Goal: Information Seeking & Learning: Learn about a topic

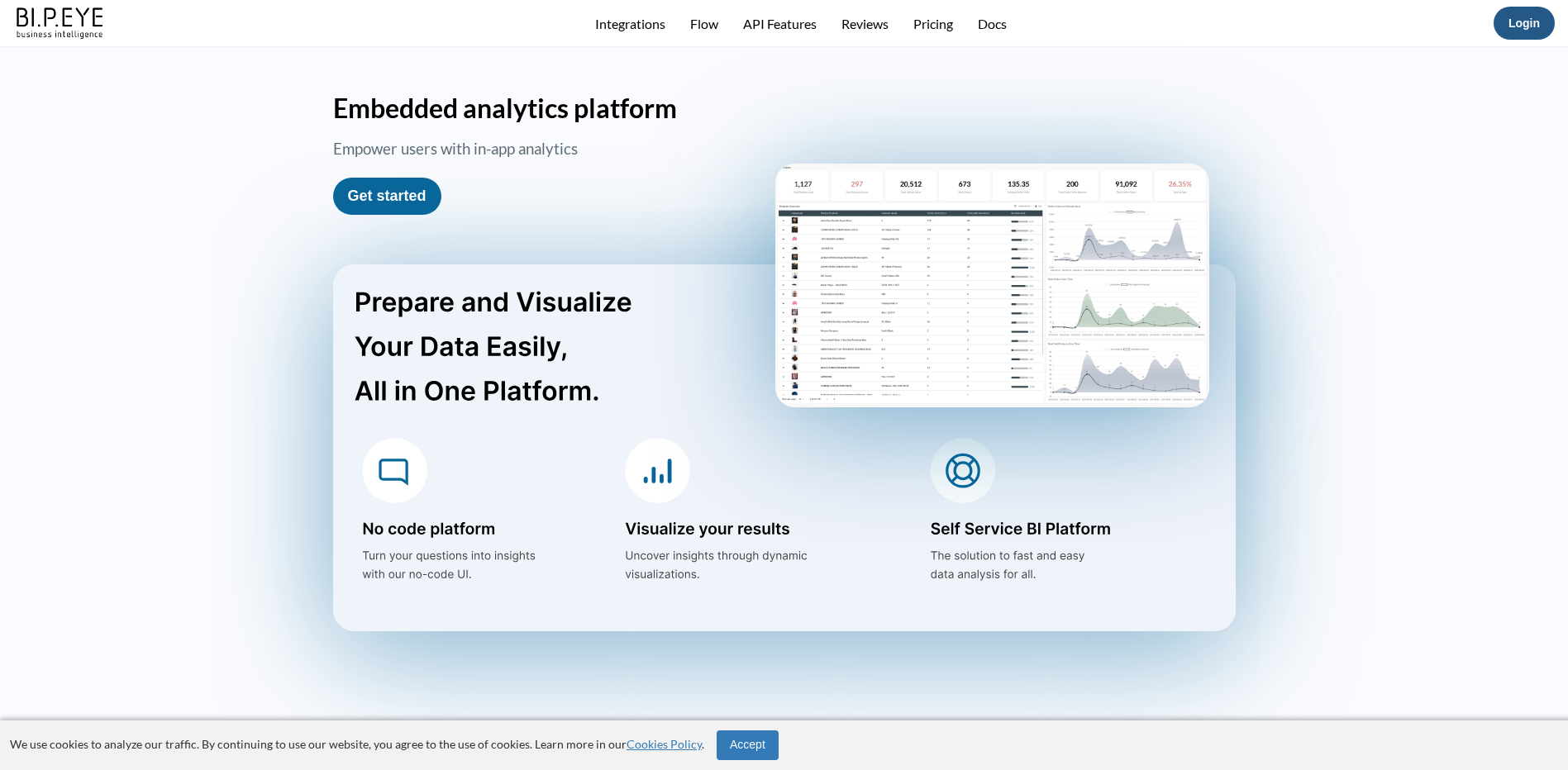
click at [1537, 23] on link "Login" at bounding box center [1524, 23] width 32 height 13
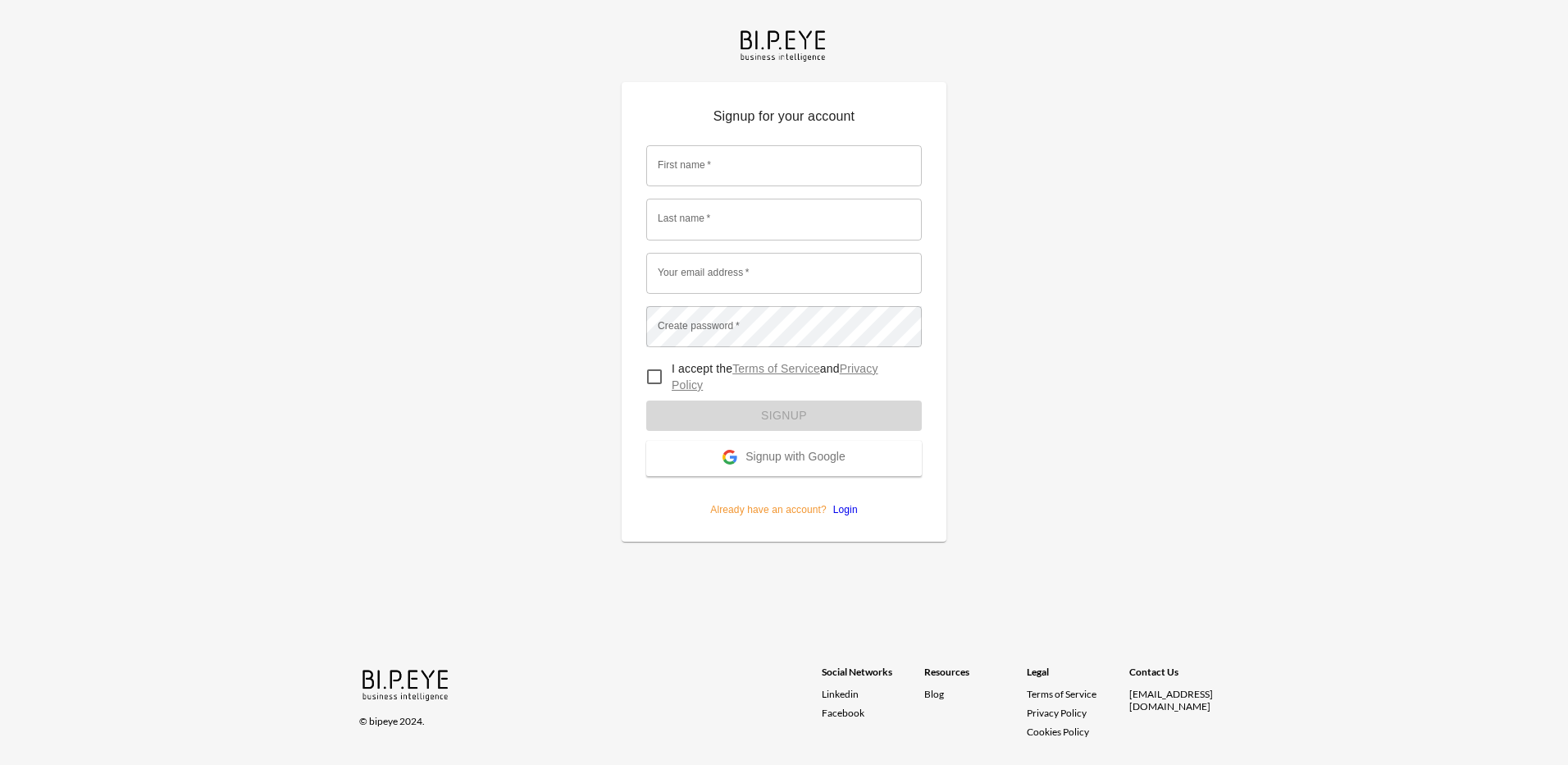
click at [845, 511] on link "Login" at bounding box center [842, 510] width 31 height 11
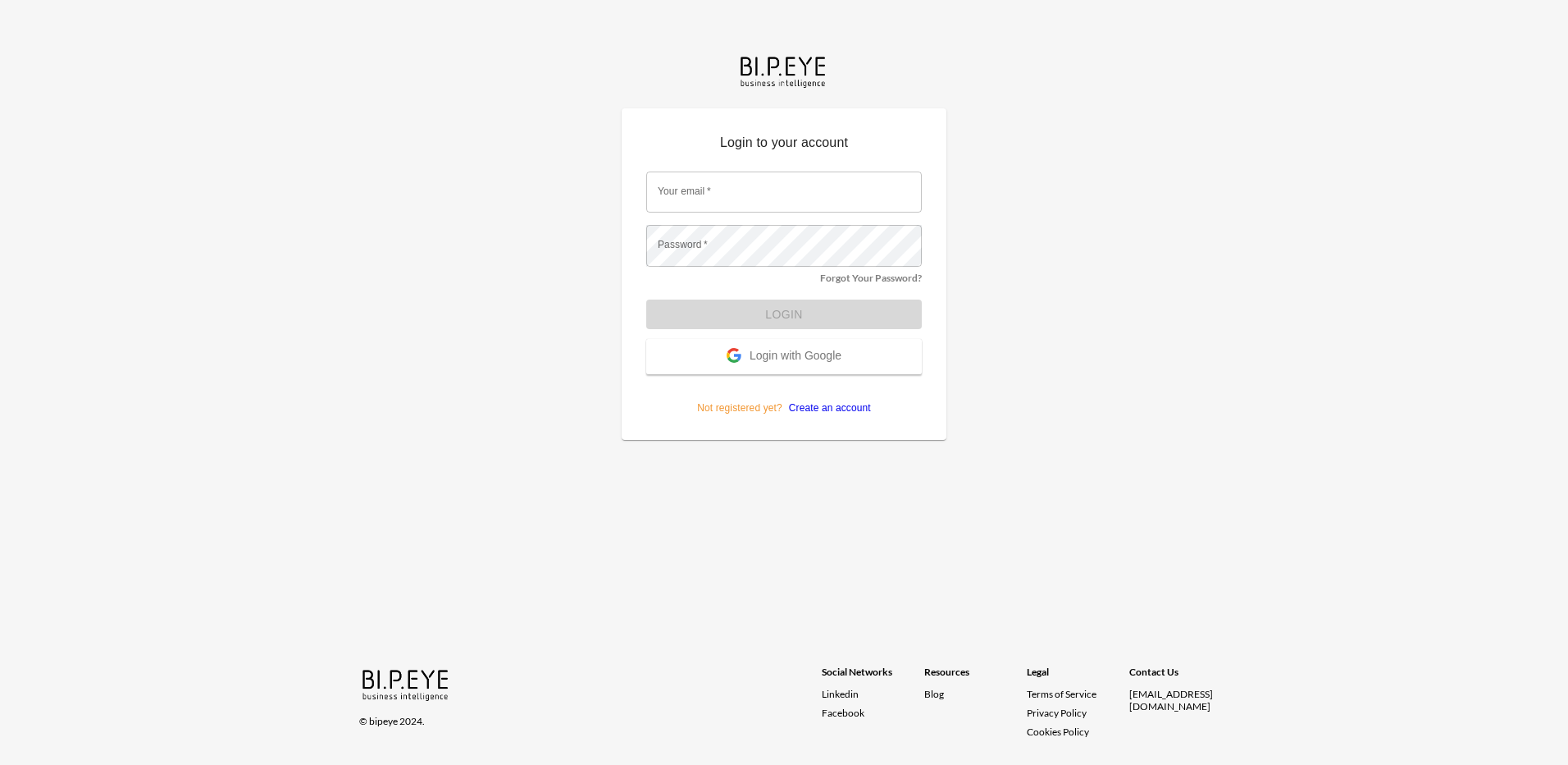
type input "amir@ibi.co.il"
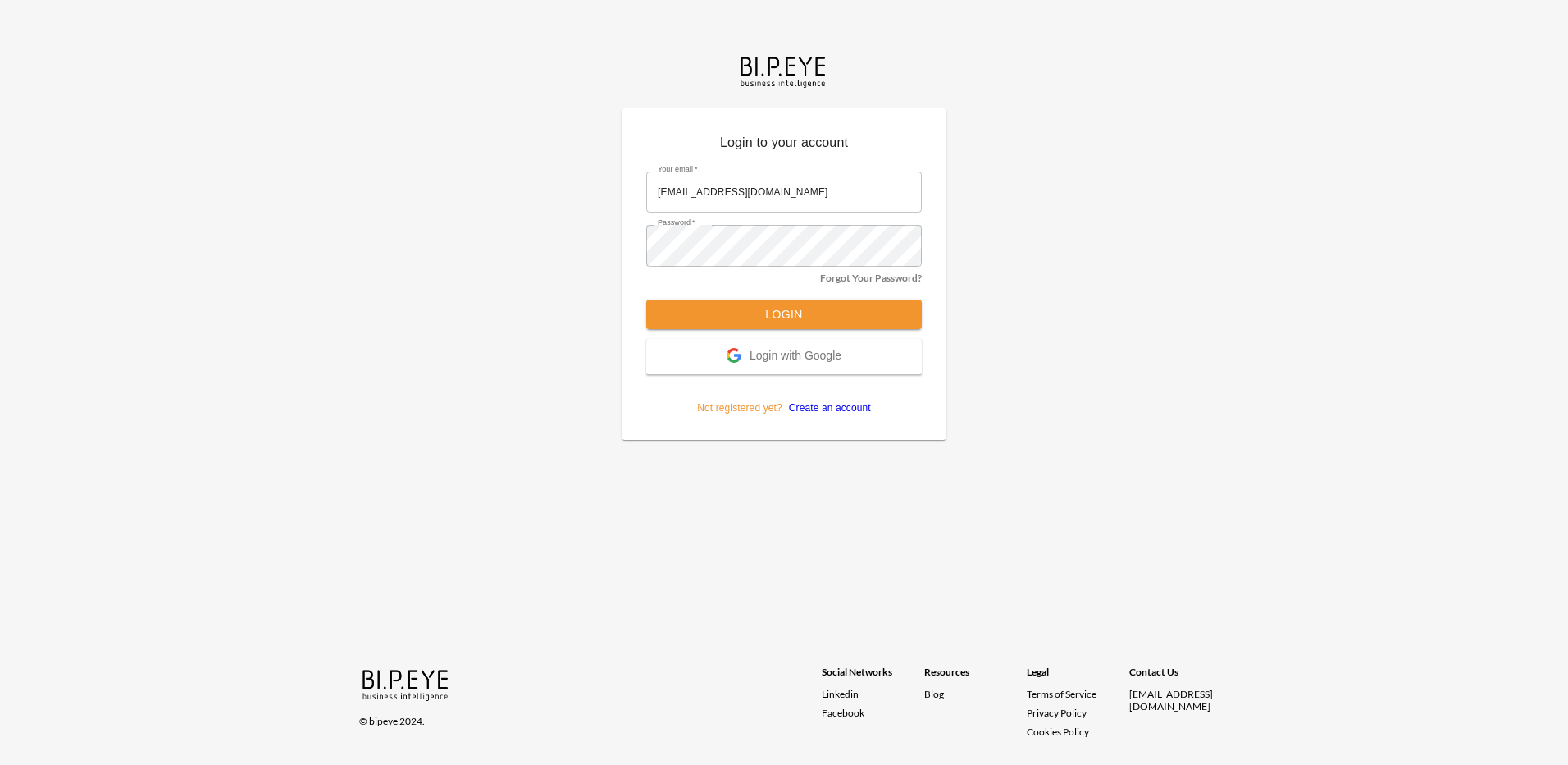
click at [761, 197] on input "amir@ibi.co.il" at bounding box center [784, 191] width 276 height 41
drag, startPoint x: 334, startPoint y: 262, endPoint x: 449, endPoint y: 289, distance: 118.1
click at [334, 262] on div "Login to your account Your email   * amir@ibi.co.il Your email   * Password   *…" at bounding box center [784, 382] width 1568 height 765
click at [788, 313] on button "Login" at bounding box center [784, 315] width 276 height 31
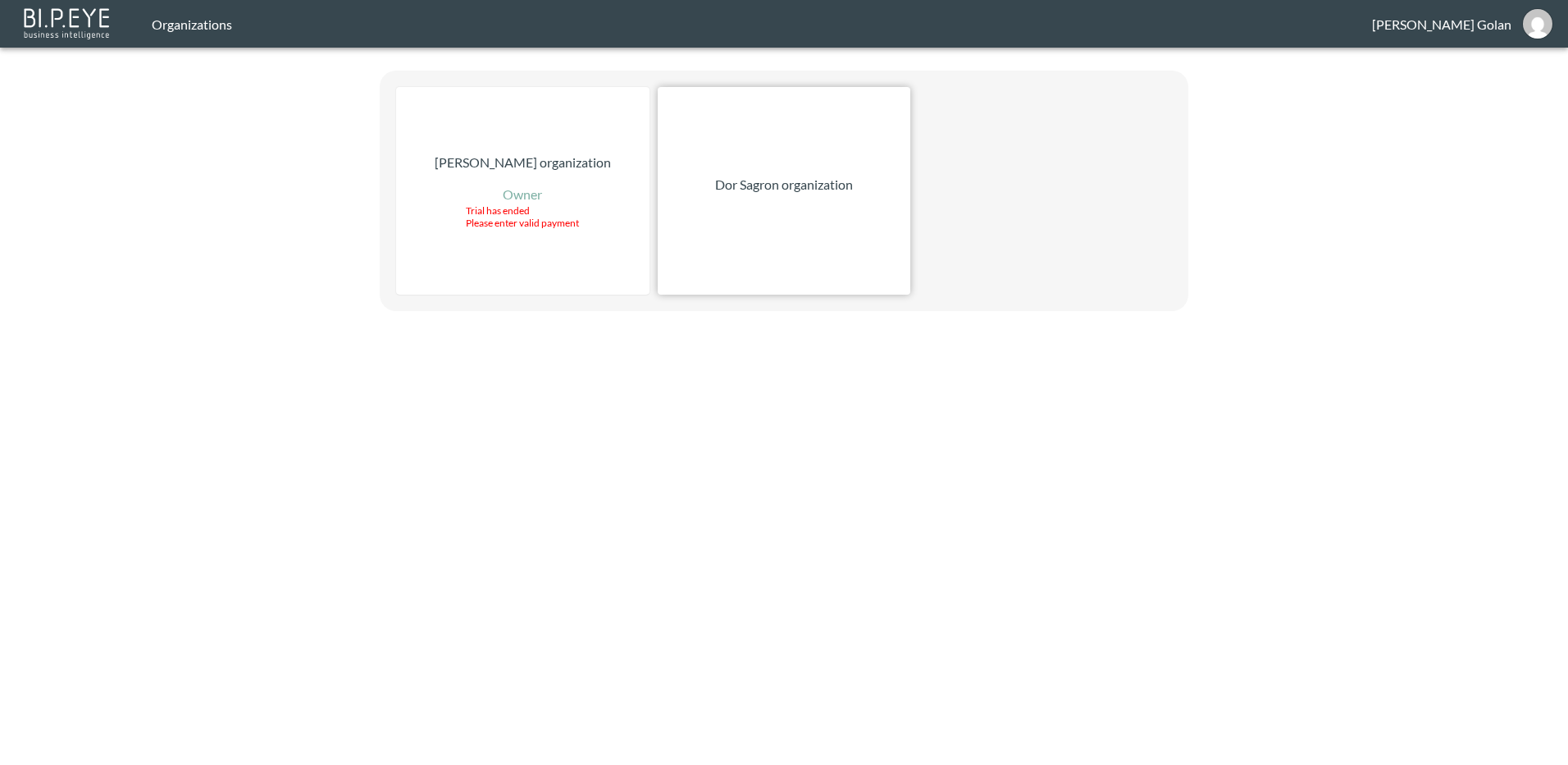
click at [763, 154] on div "Dor Sagron organization" at bounding box center [785, 191] width 253 height 207
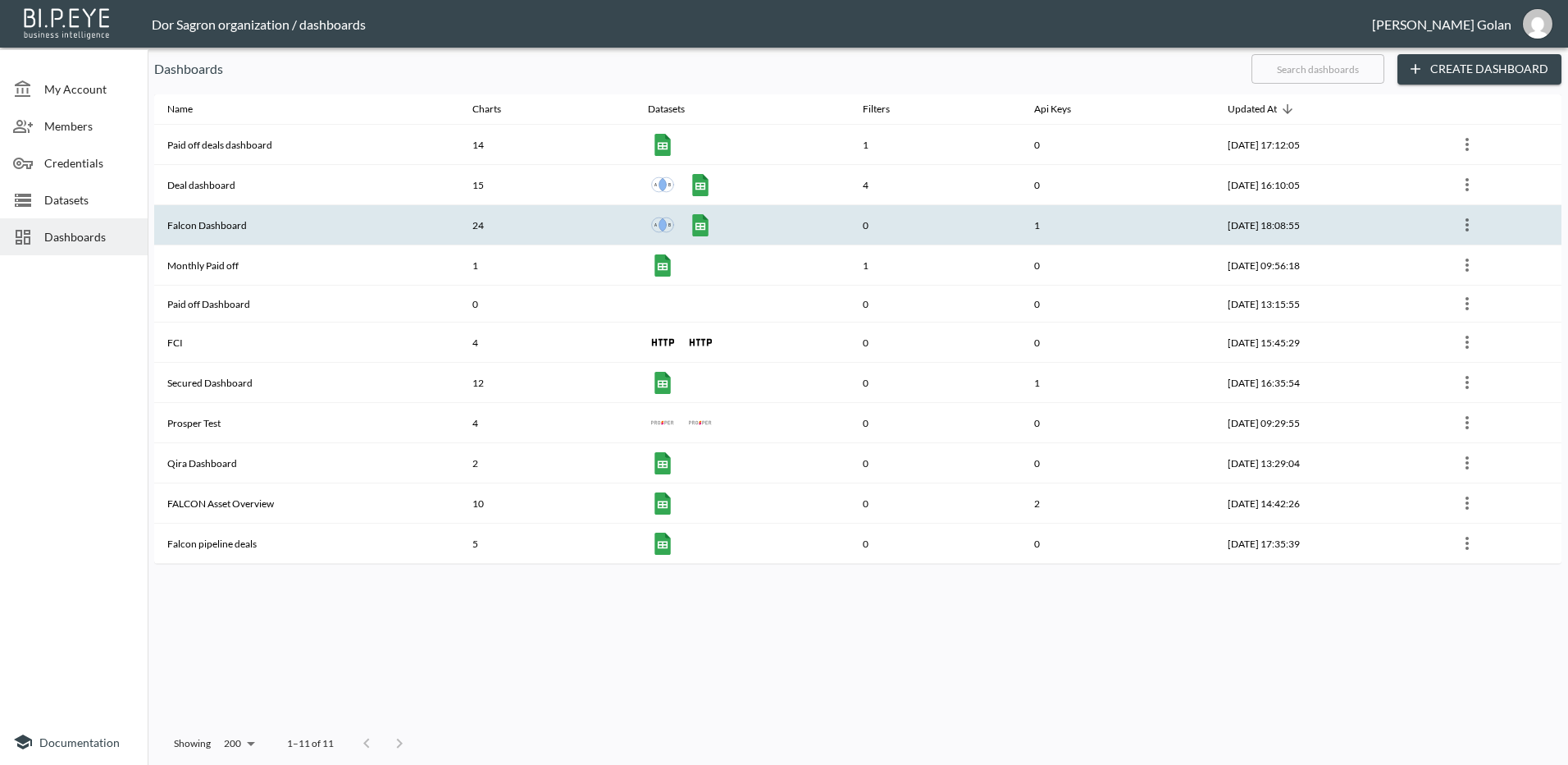
click at [221, 228] on th "Falcon Dashboard" at bounding box center [307, 225] width 305 height 40
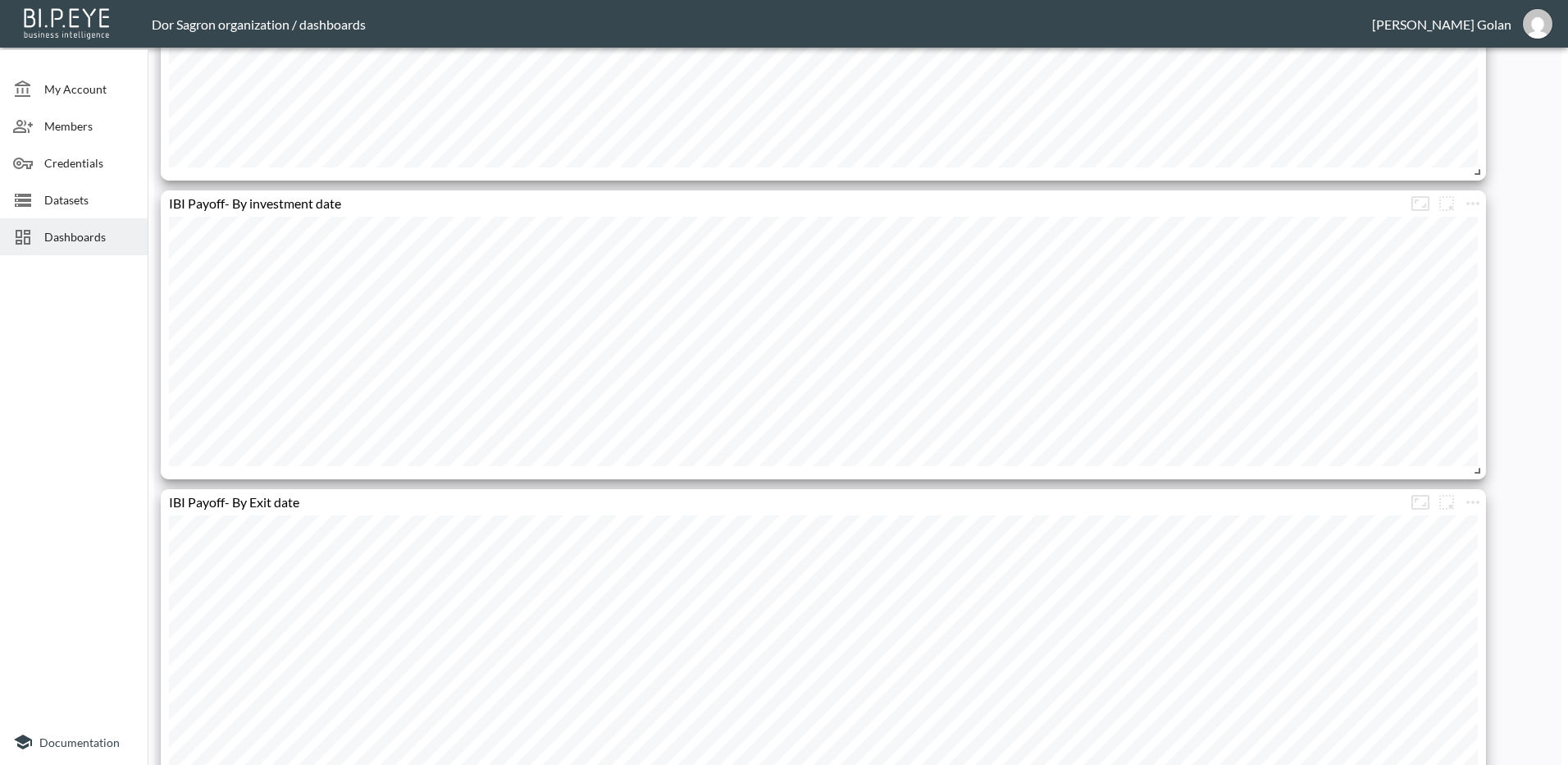
scroll to position [1506, 0]
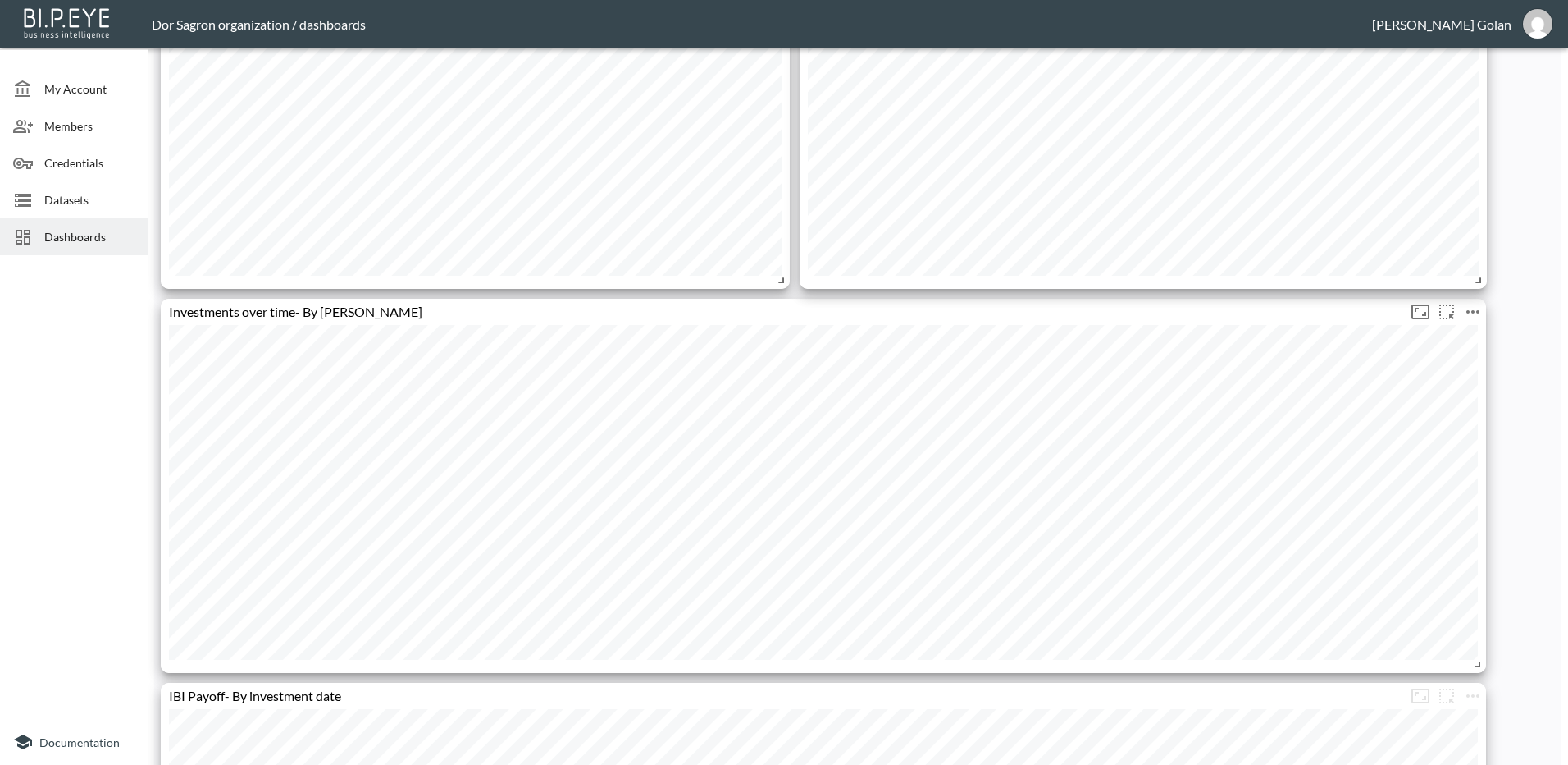
click at [1475, 310] on icon "more" at bounding box center [1473, 312] width 19 height 19
click at [1323, 357] on div at bounding box center [784, 382] width 1568 height 765
click at [1443, 308] on icon "more" at bounding box center [1447, 312] width 19 height 19
click at [1439, 346] on button "Group" at bounding box center [1443, 349] width 86 height 31
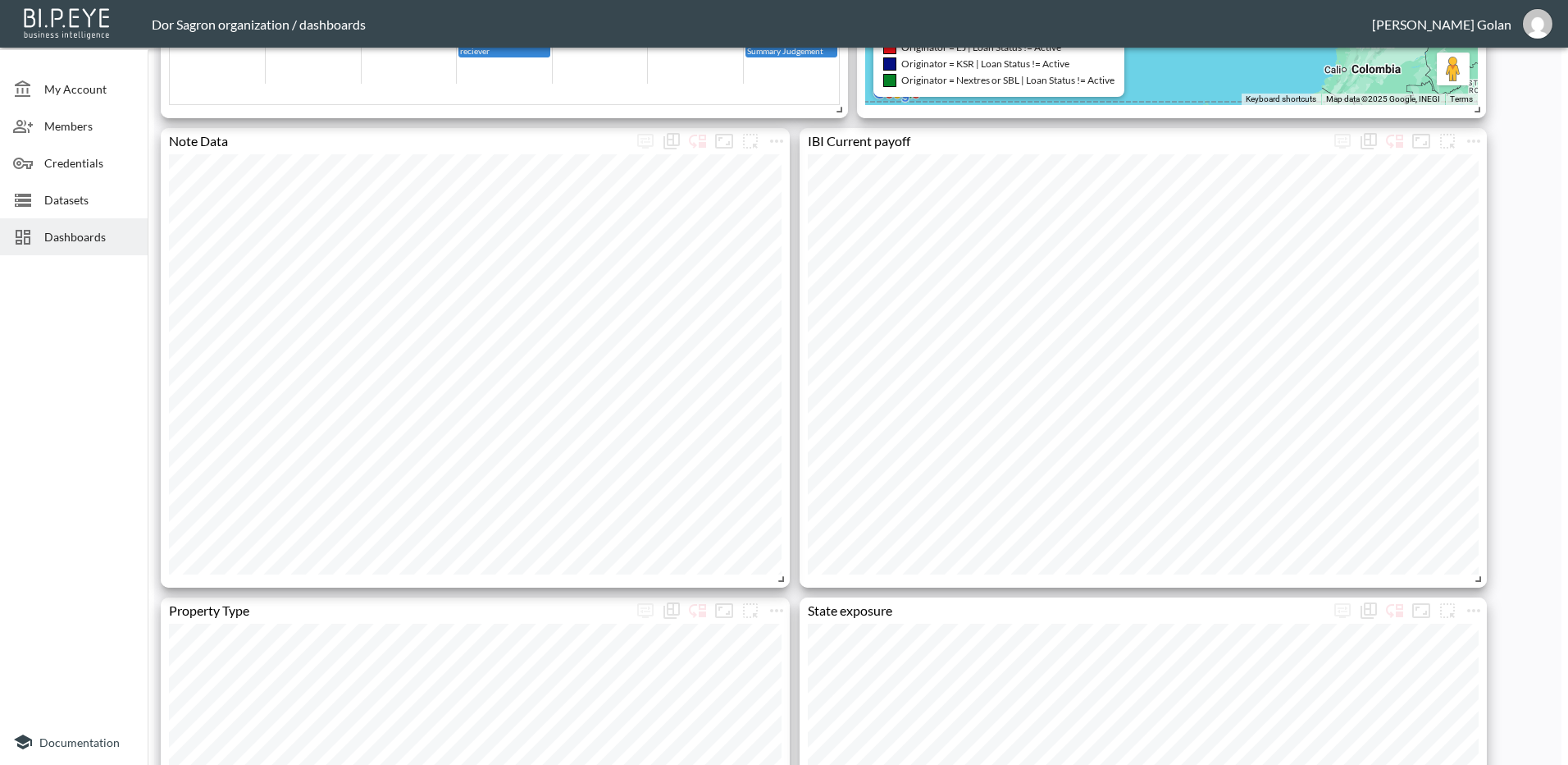
click at [1394, 310] on div "IBI Current payoff" at bounding box center [1144, 357] width 688 height 460
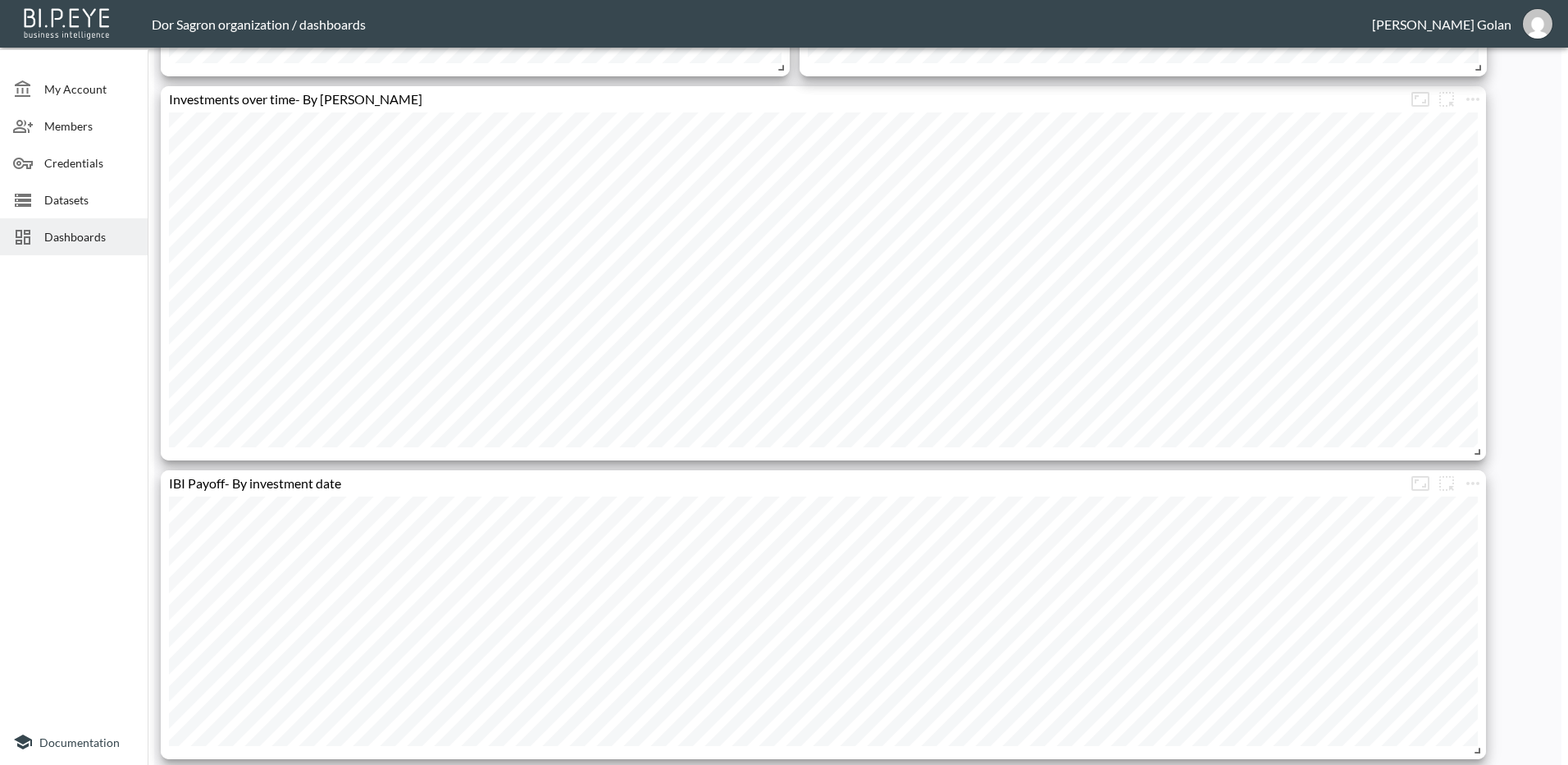
scroll to position [2326, 0]
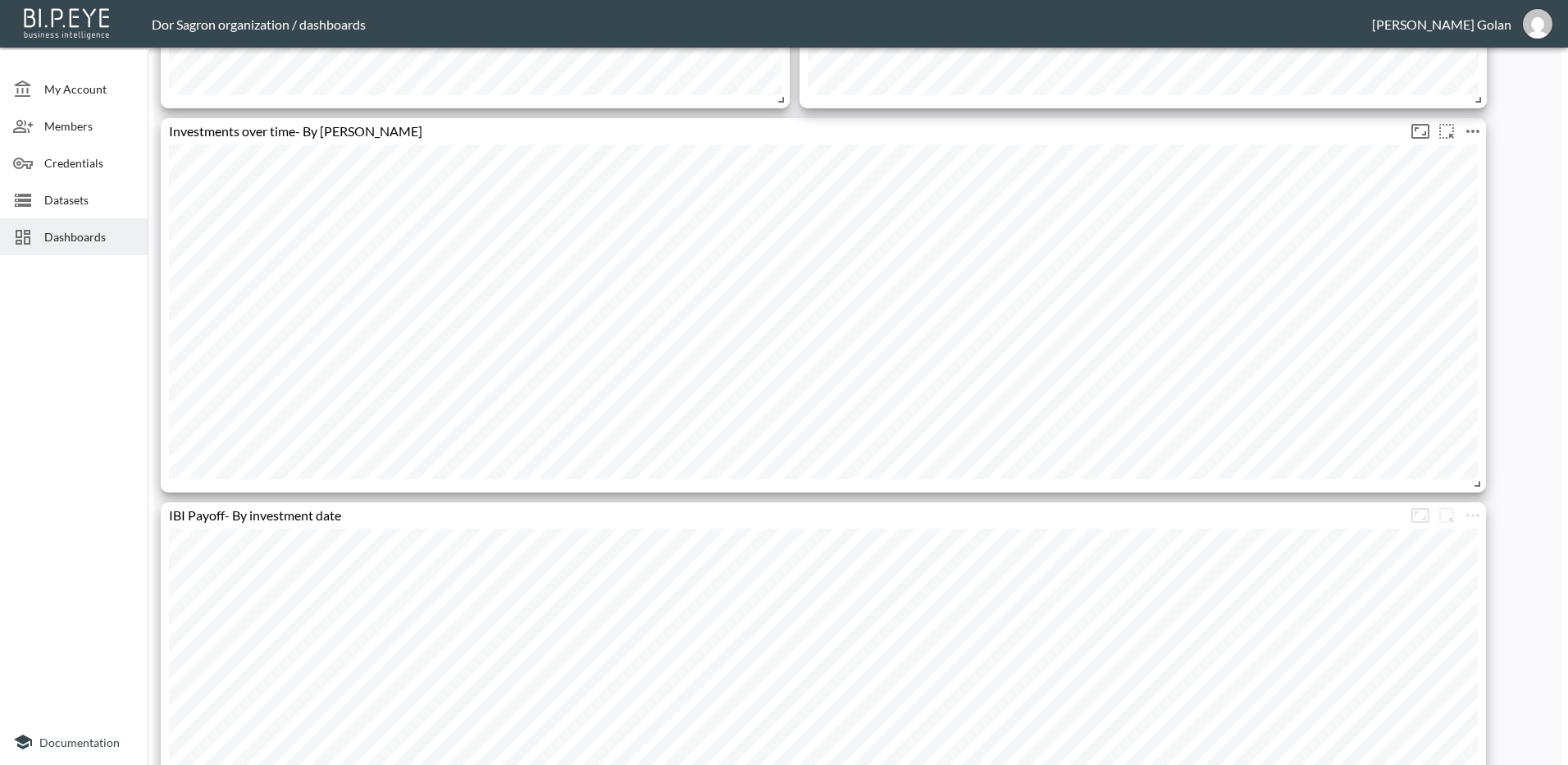
click at [1420, 134] on icon "Fullscreen" at bounding box center [1420, 130] width 19 height 19
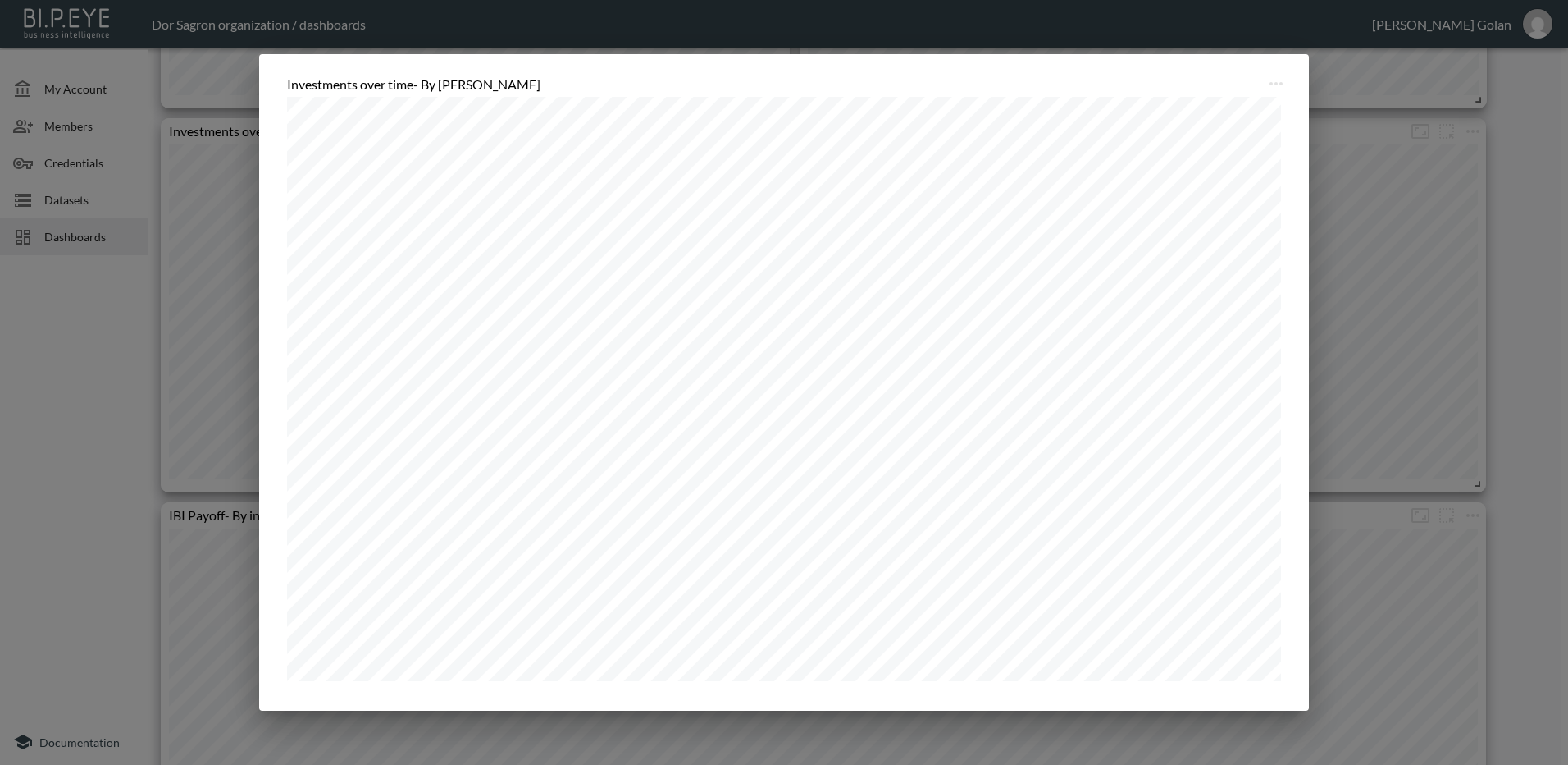
click at [116, 469] on div "Investments over time- By P price" at bounding box center [784, 382] width 1568 height 765
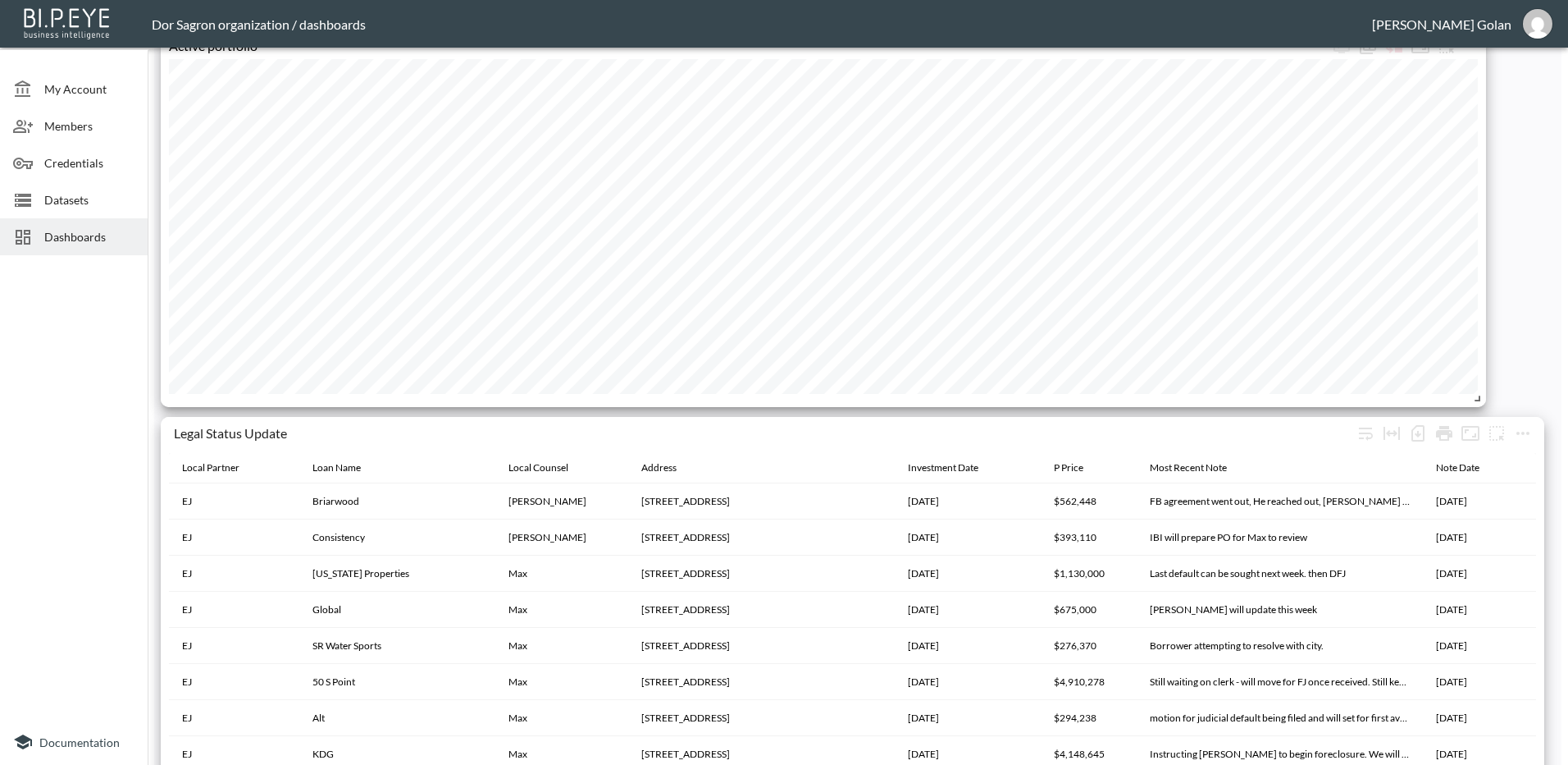
scroll to position [3091, 0]
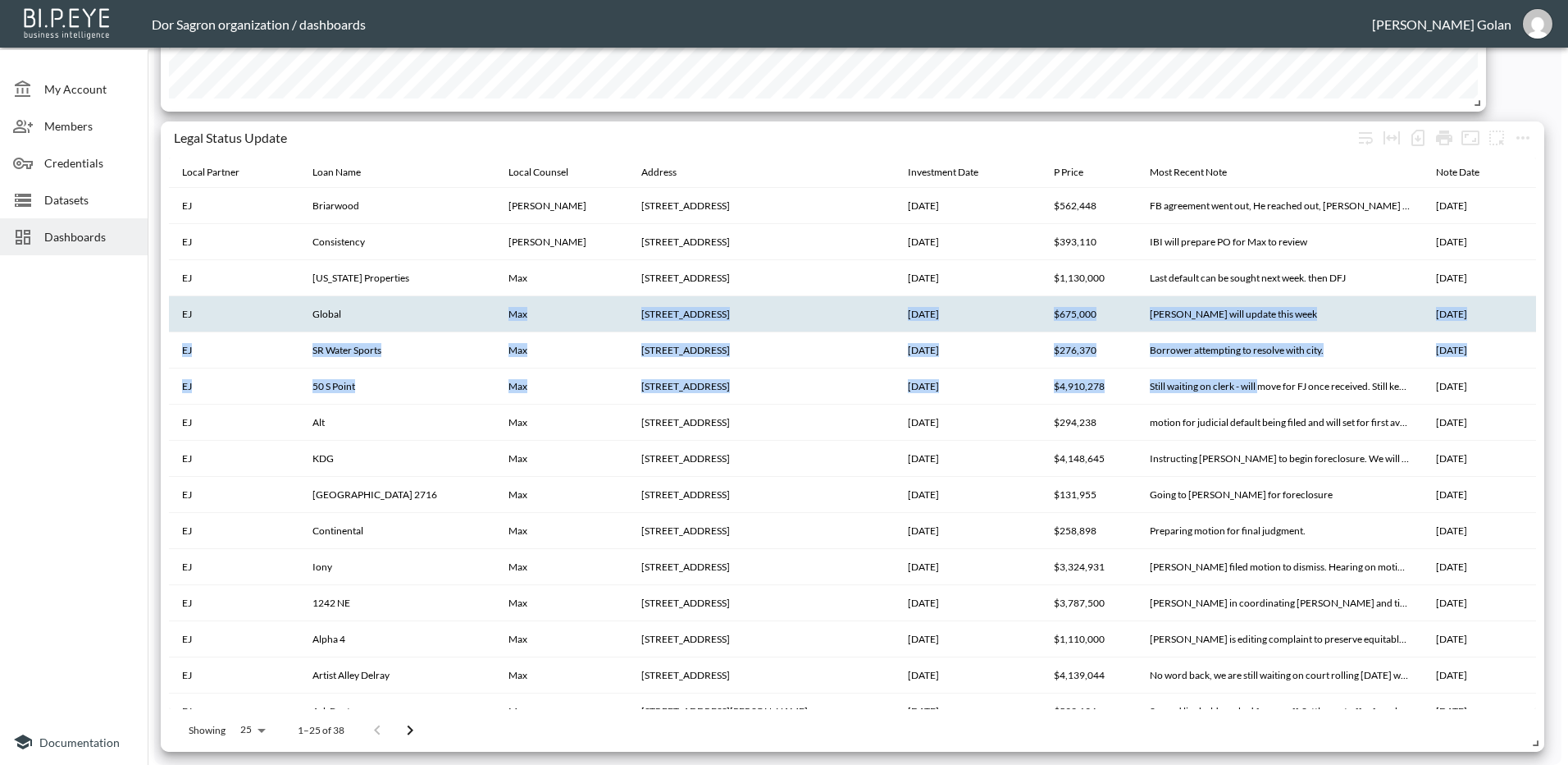
drag, startPoint x: 1242, startPoint y: 394, endPoint x: 430, endPoint y: 317, distance: 815.6
click at [430, 317] on tbody "EJ Briarwood Howard 8836 Briarwood Meadow Ln, Boynton Beach, FL 33473 2025-05-2…" at bounding box center [852, 639] width 1367 height 903
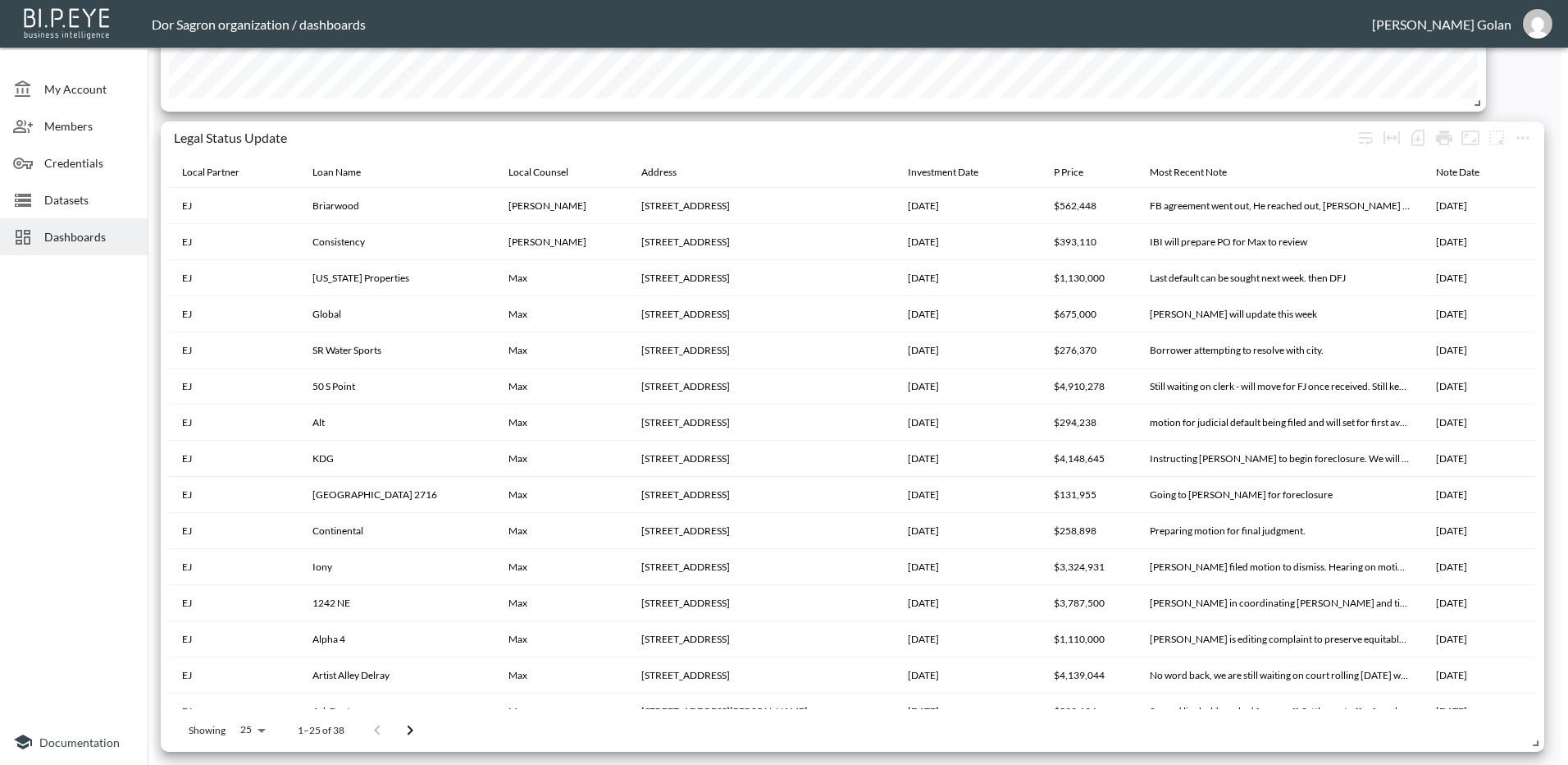
click at [71, 397] on div at bounding box center [74, 490] width 148 height 457
click at [1087, 173] on span "P Price" at bounding box center [1079, 172] width 51 height 19
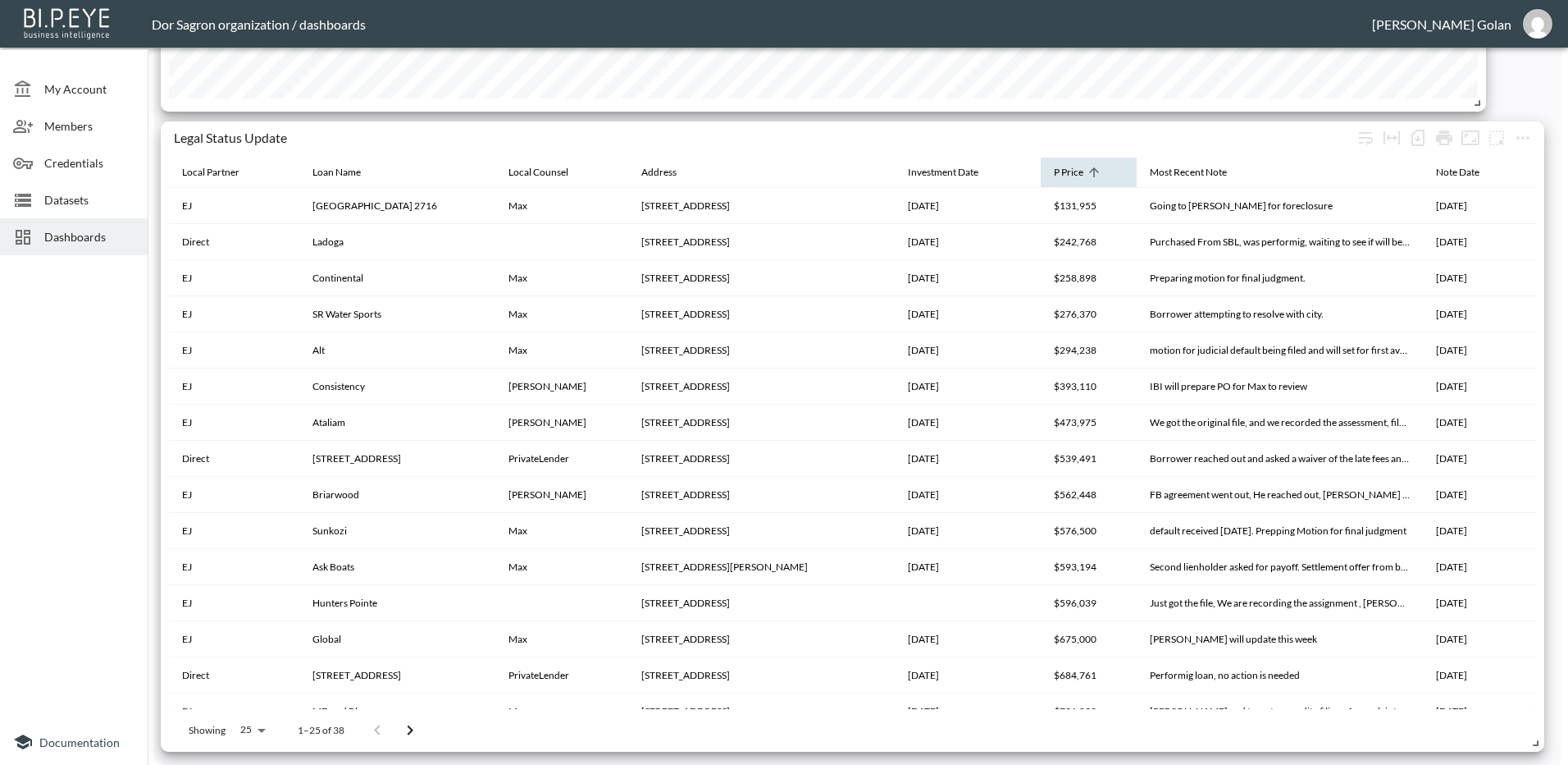
click at [1079, 173] on div "P Price" at bounding box center [1069, 172] width 30 height 19
